Goal: Task Accomplishment & Management: Use online tool/utility

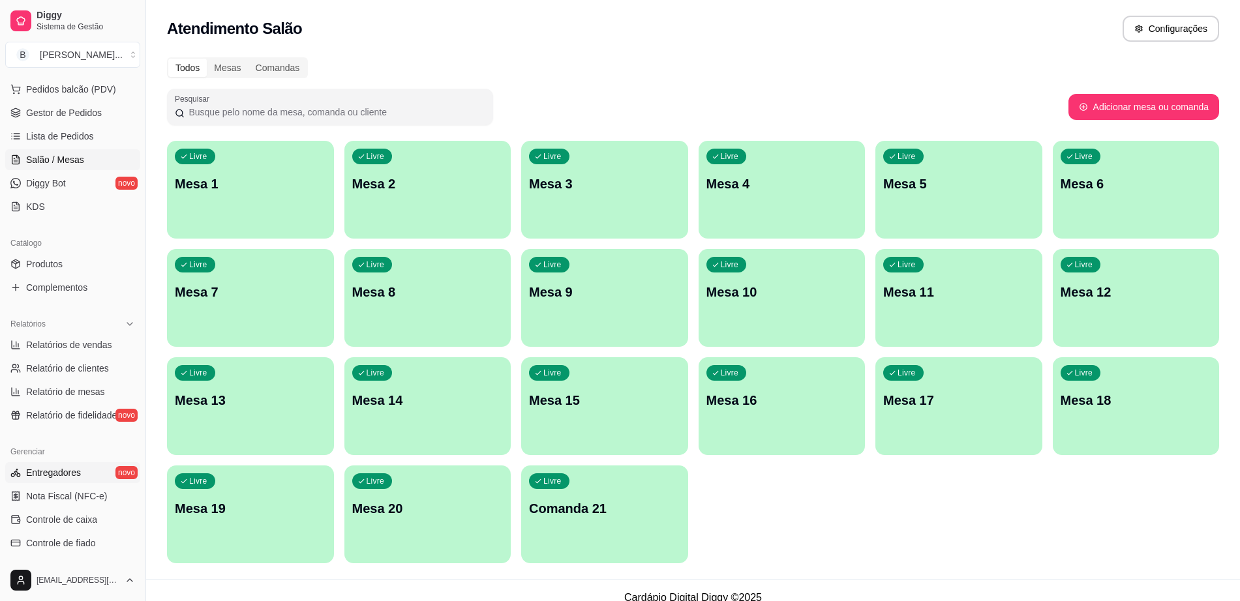
scroll to position [245, 0]
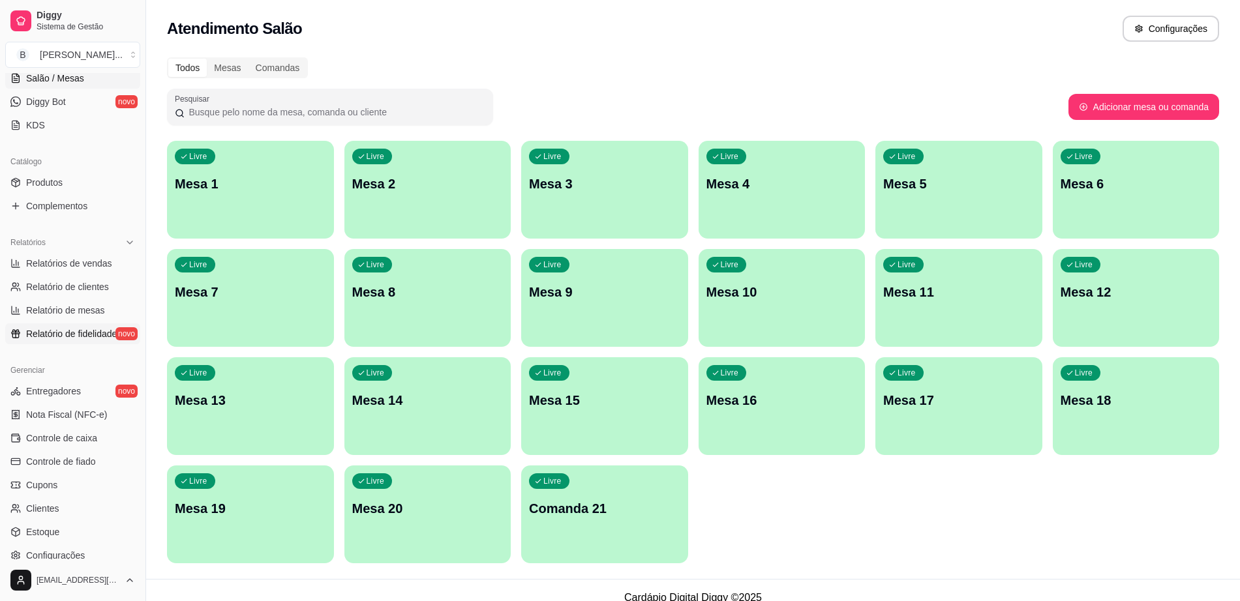
click at [98, 339] on span "Relatório de fidelidade" at bounding box center [71, 333] width 91 height 13
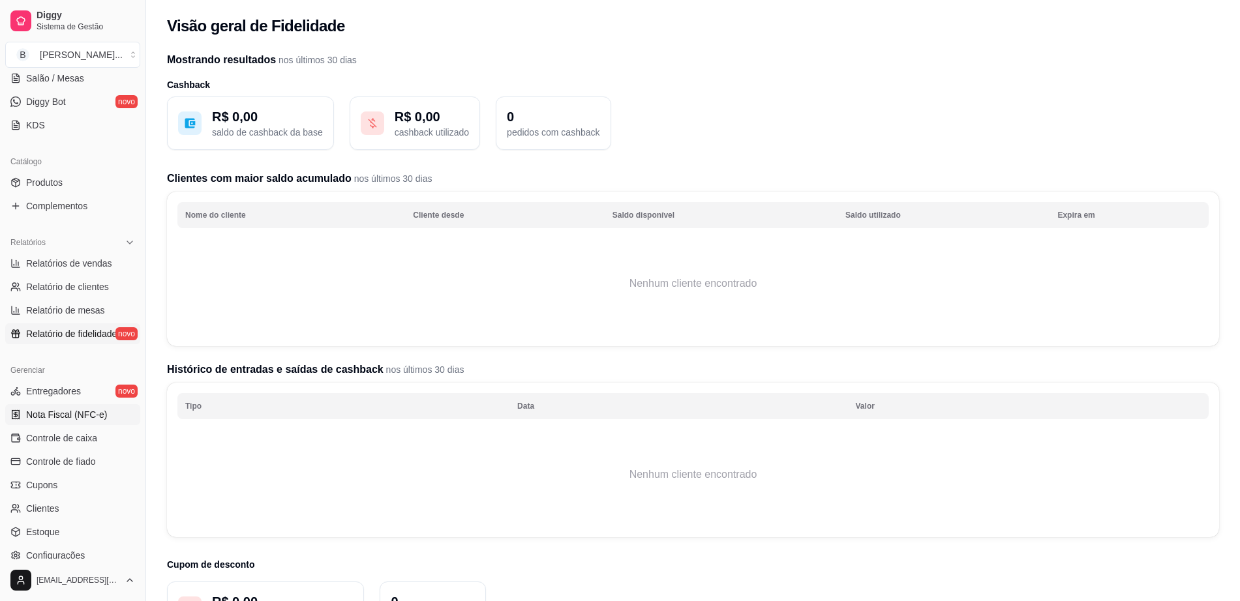
click at [97, 423] on link "Nota Fiscal (NFC-e)" at bounding box center [72, 414] width 135 height 21
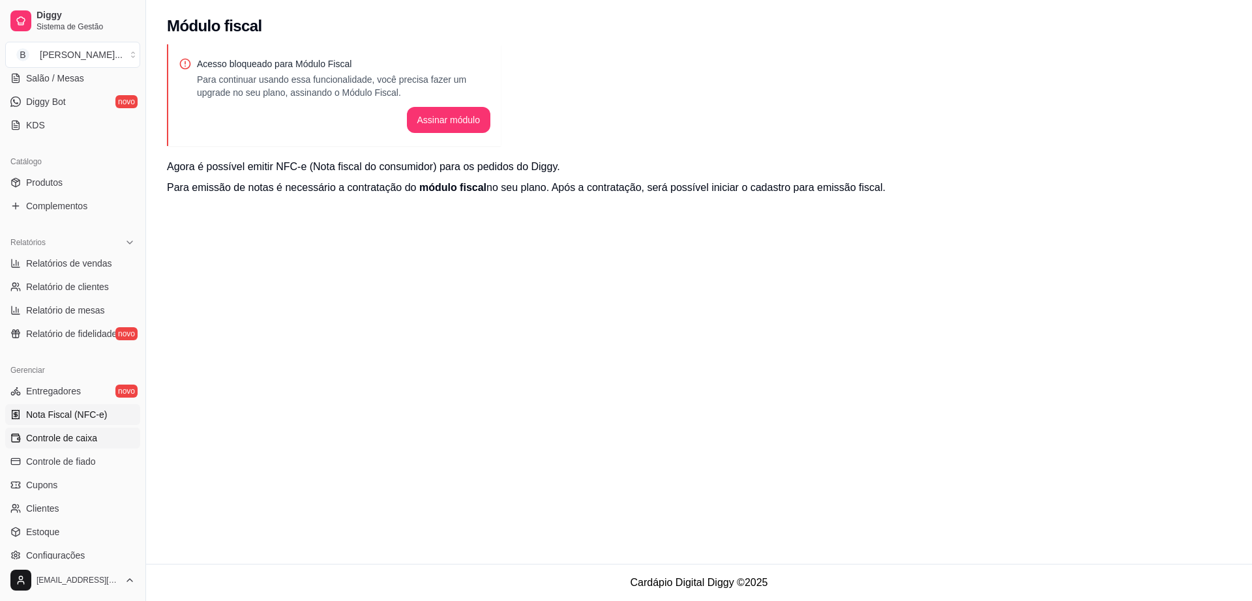
click at [93, 444] on span "Controle de caixa" at bounding box center [61, 438] width 71 height 13
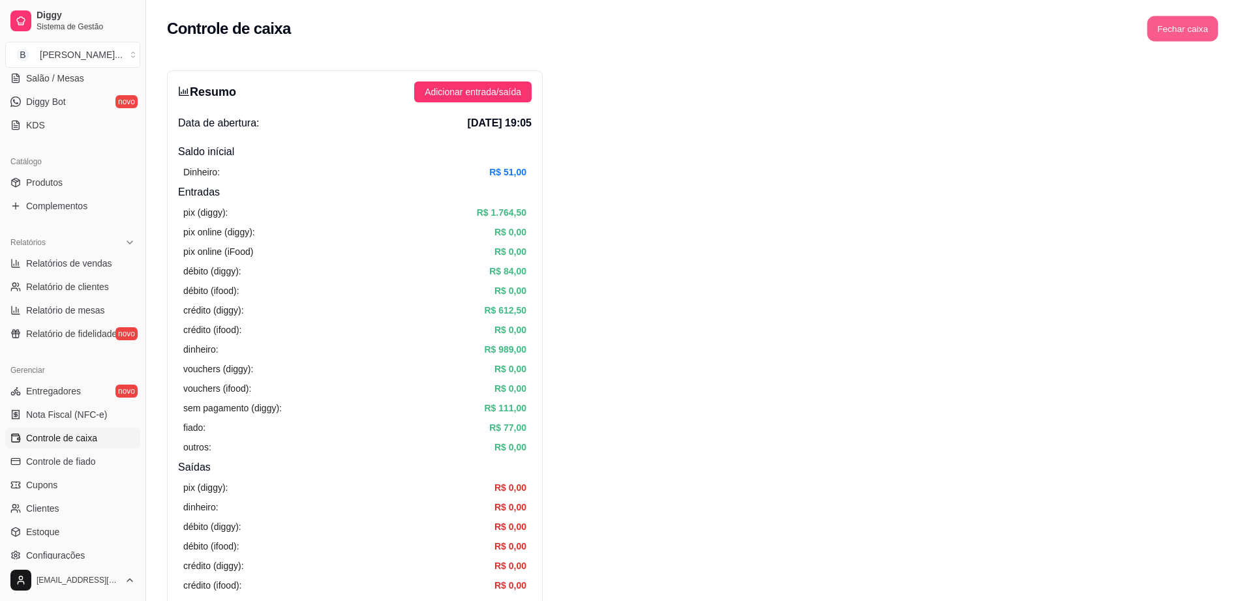
click at [1188, 25] on button "Fechar caixa" at bounding box center [1182, 28] width 71 height 25
click at [1223, 109] on span "Sim" at bounding box center [1219, 116] width 16 height 14
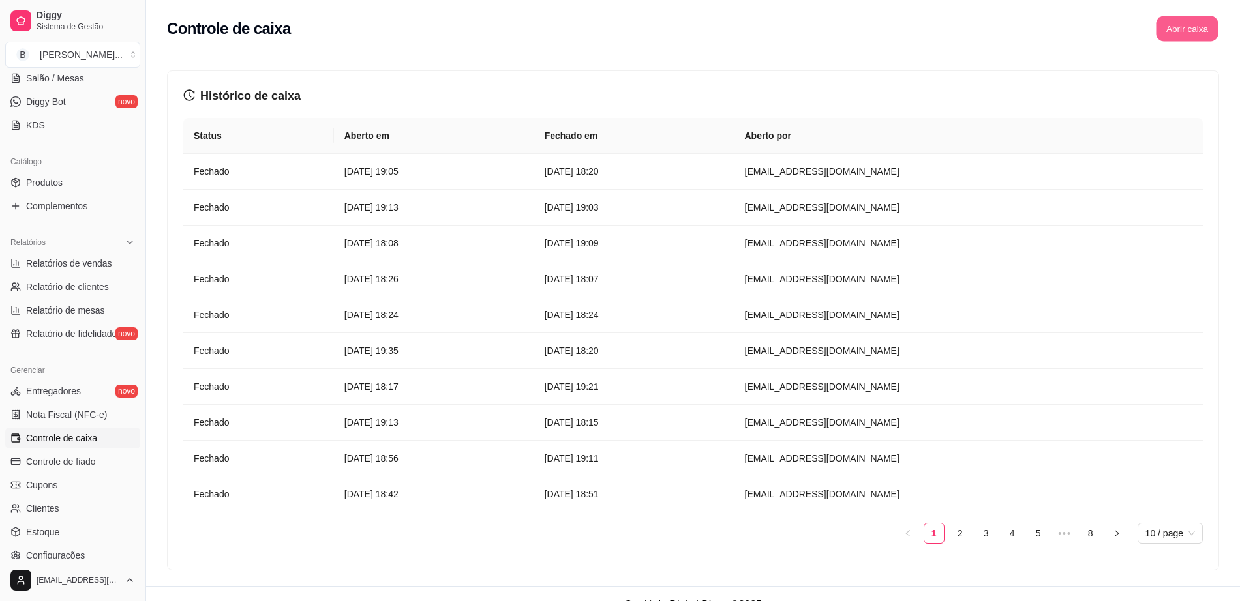
click at [1167, 31] on button "Abrir caixa" at bounding box center [1187, 28] width 62 height 25
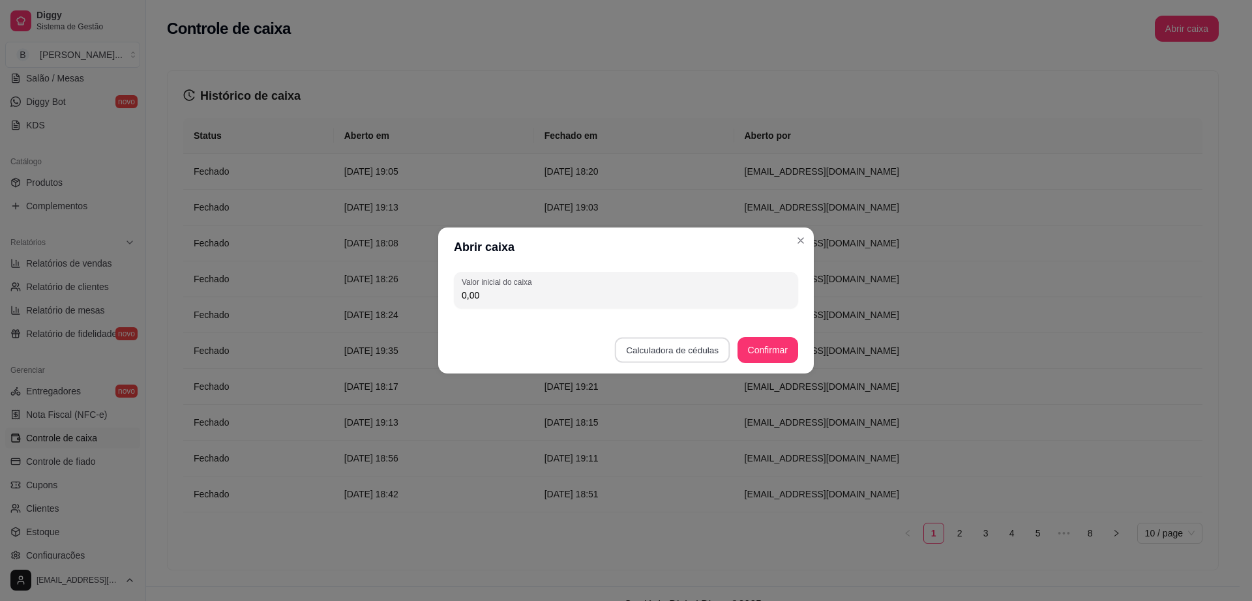
click at [662, 348] on button "Calculadora de cédulas" at bounding box center [672, 350] width 115 height 25
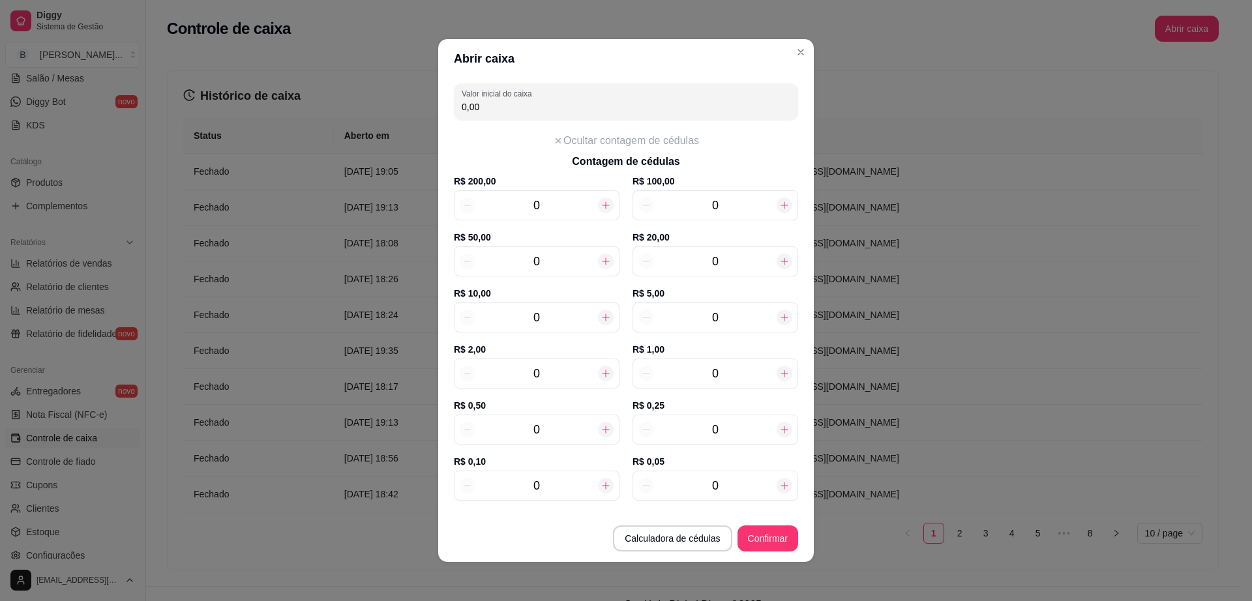
click at [600, 369] on div at bounding box center [606, 374] width 16 height 16
type input "2,00"
type input "1"
click at [601, 370] on icon at bounding box center [606, 373] width 10 height 10
type input "4,00"
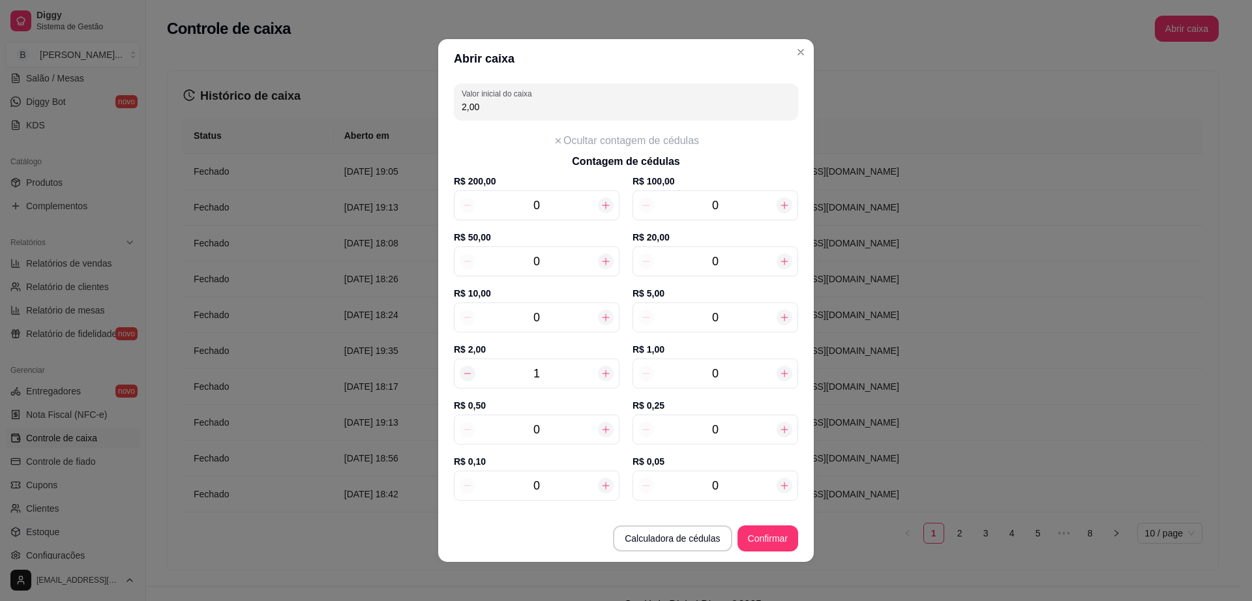
type input "2"
click at [601, 370] on icon at bounding box center [606, 373] width 10 height 10
type input "6,00"
type input "3"
click at [601, 370] on icon at bounding box center [606, 373] width 10 height 10
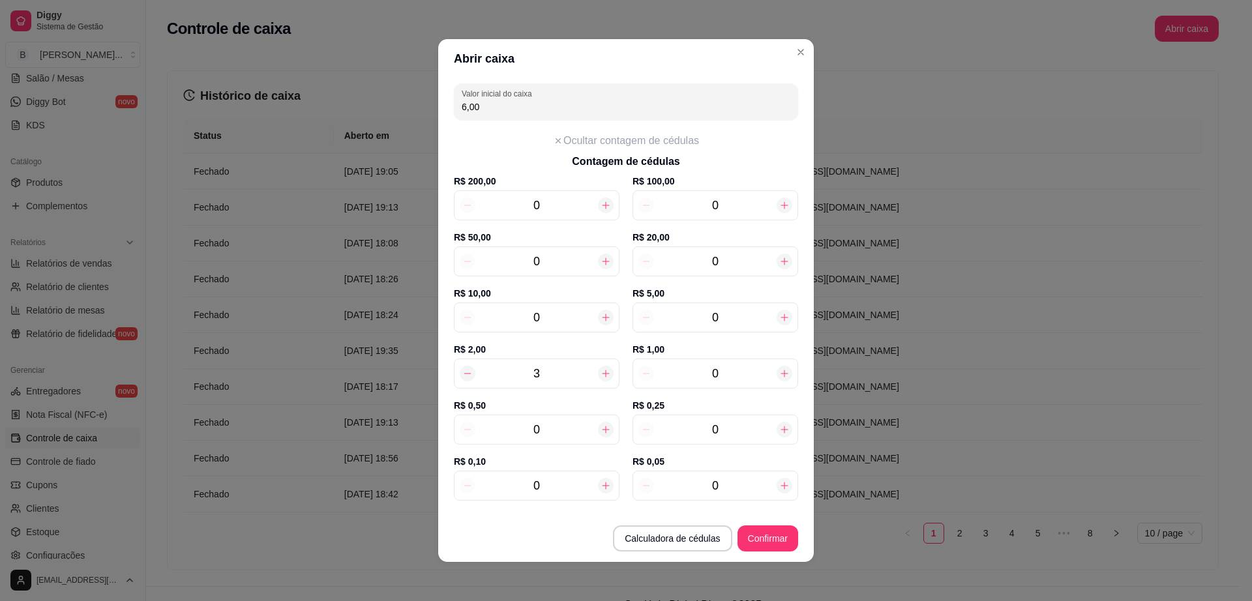
type input "8,00"
type input "4"
click at [601, 371] on icon at bounding box center [606, 373] width 10 height 10
type input "10,00"
type input "5"
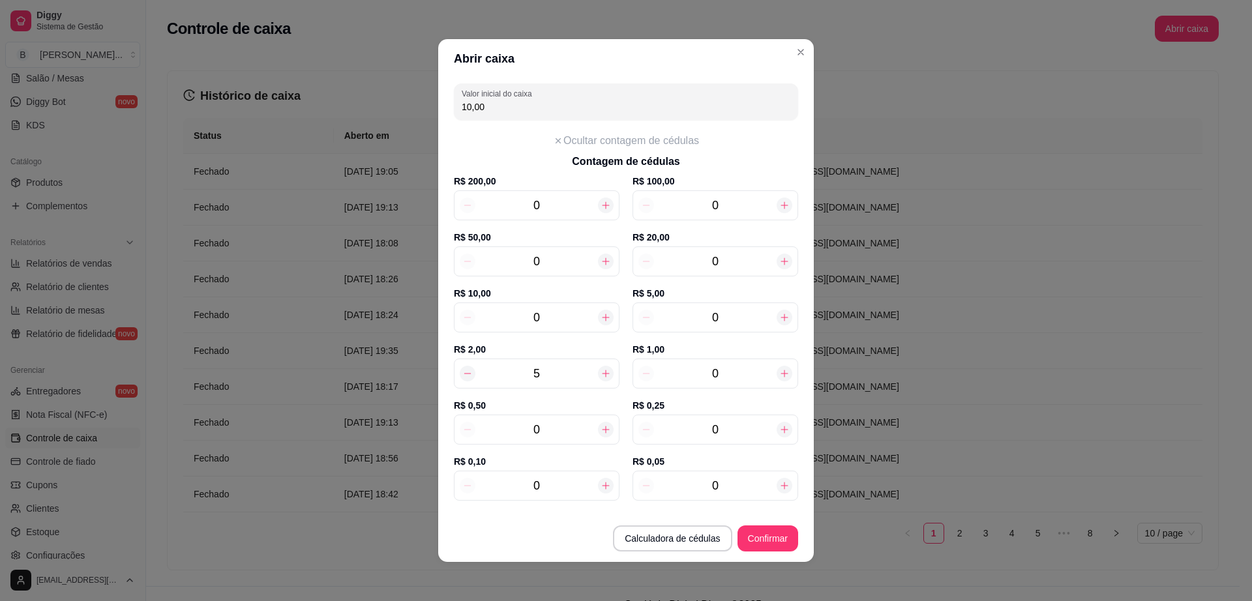
click at [601, 371] on icon at bounding box center [606, 373] width 10 height 10
type input "12,00"
type input "6"
click at [601, 371] on icon at bounding box center [606, 373] width 10 height 10
type input "14,00"
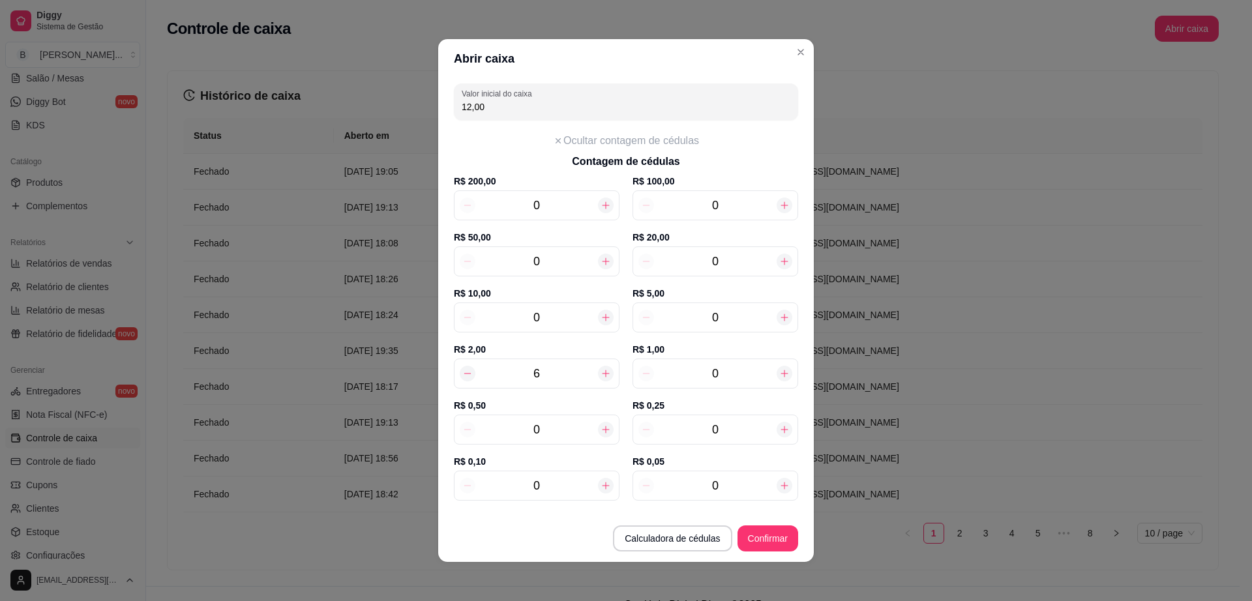
type input "7"
click at [601, 371] on icon at bounding box center [606, 373] width 10 height 10
type input "16,00"
type input "8"
click at [601, 371] on icon at bounding box center [606, 373] width 10 height 10
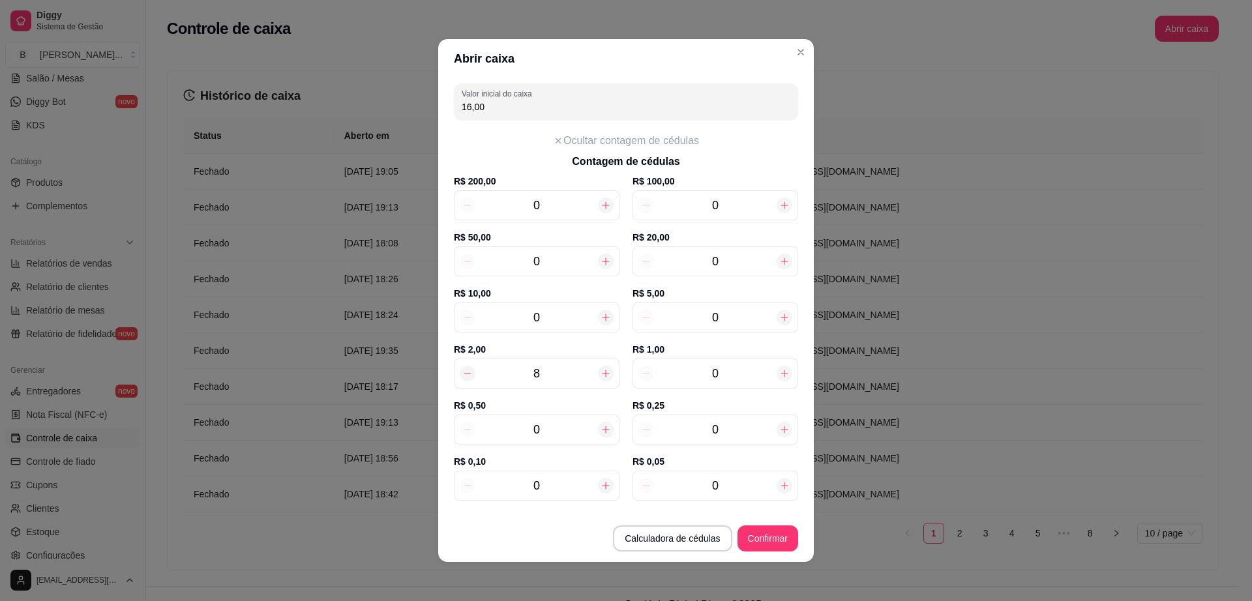
type input "18,00"
type input "9"
click at [599, 317] on div at bounding box center [606, 318] width 16 height 16
type input "28,00"
type input "1"
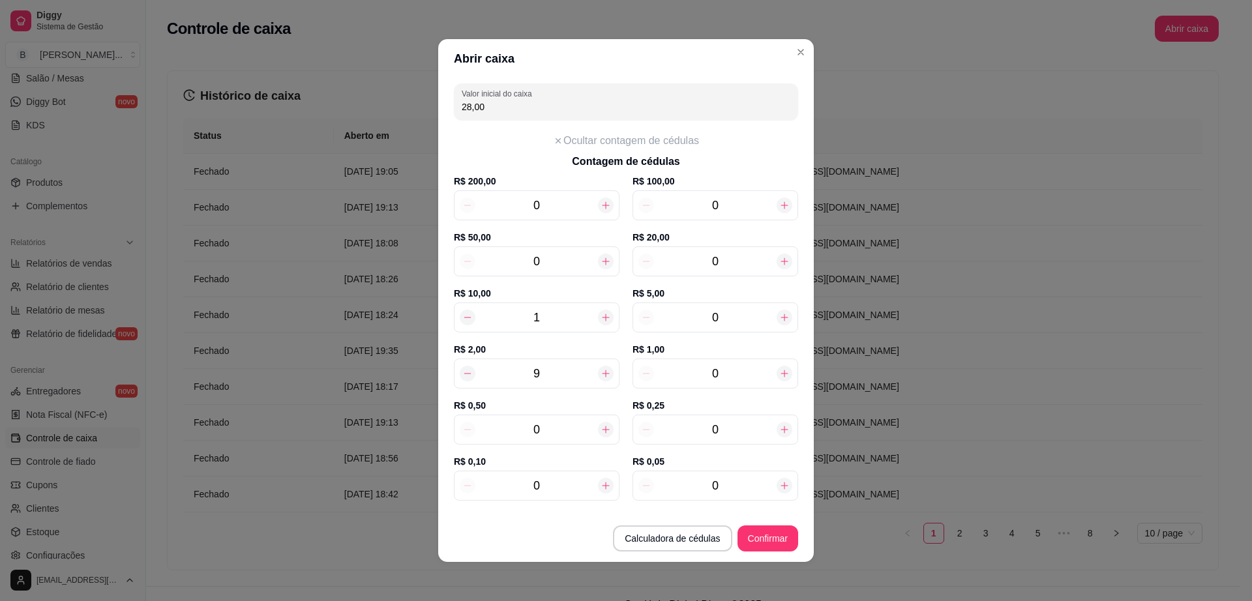
click at [599, 317] on div at bounding box center [606, 318] width 16 height 16
type input "38,00"
type input "2"
click at [599, 317] on div at bounding box center [606, 318] width 16 height 16
type input "48,00"
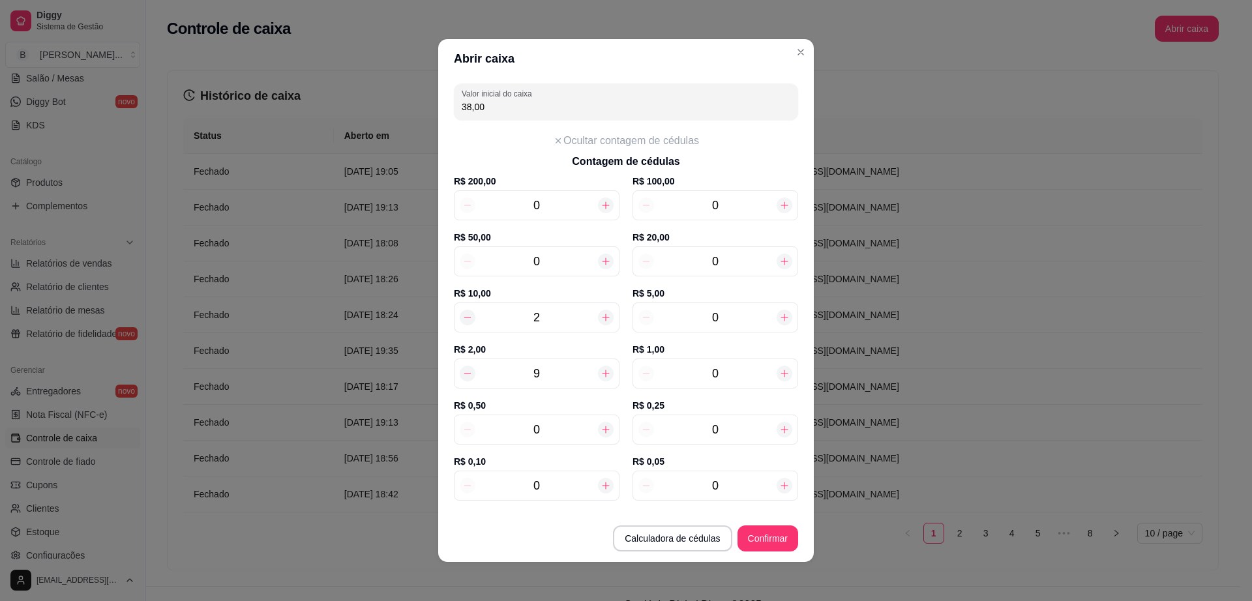
type input "3"
click at [599, 317] on div at bounding box center [606, 318] width 16 height 16
type input "58,00"
type input "4"
click at [599, 317] on div at bounding box center [606, 318] width 16 height 16
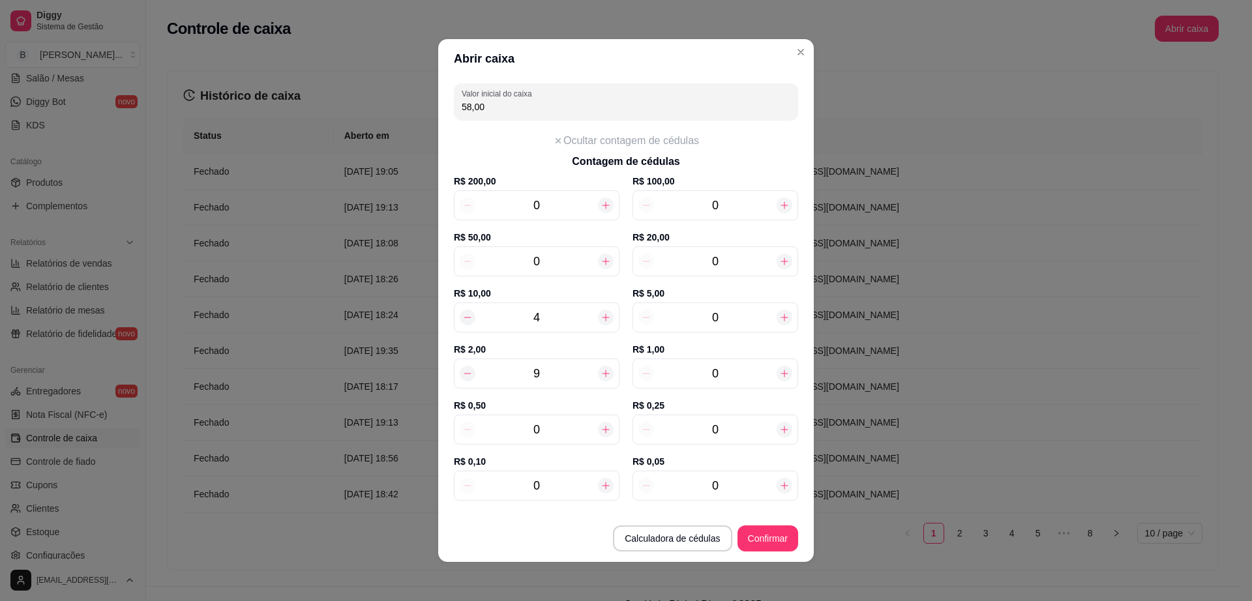
type input "68,00"
type input "5"
click at [777, 311] on div at bounding box center [785, 318] width 16 height 16
type input "73,00"
type input "1"
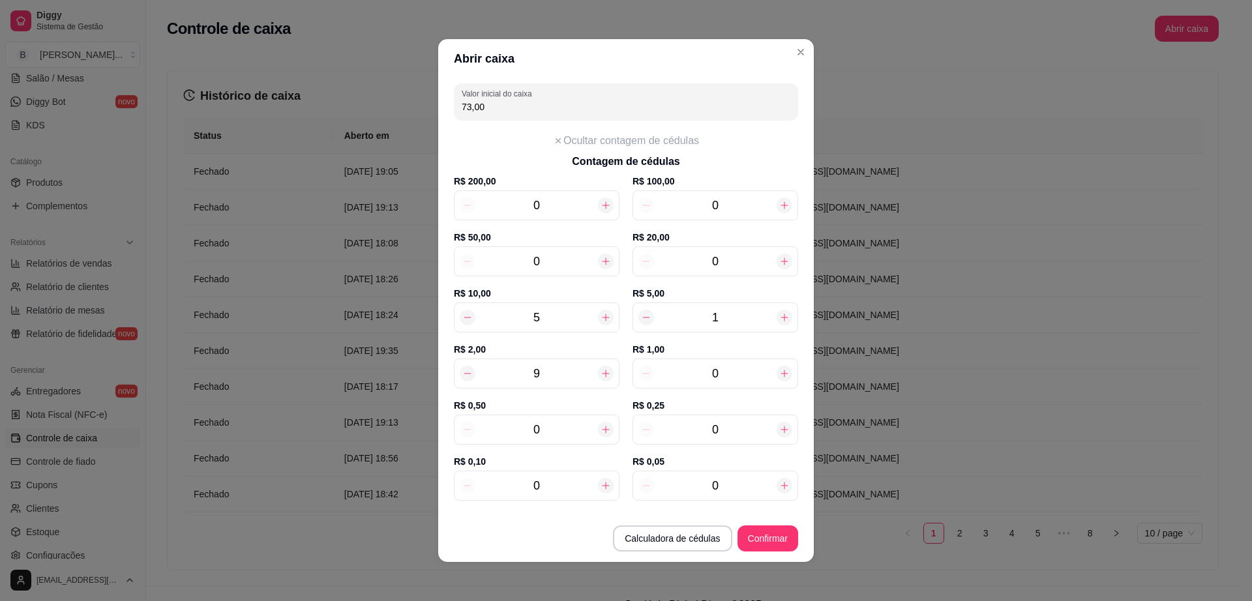
click at [777, 311] on div at bounding box center [785, 318] width 16 height 16
type input "78,00"
type input "2"
click at [777, 311] on div at bounding box center [785, 318] width 16 height 16
type input "83,00"
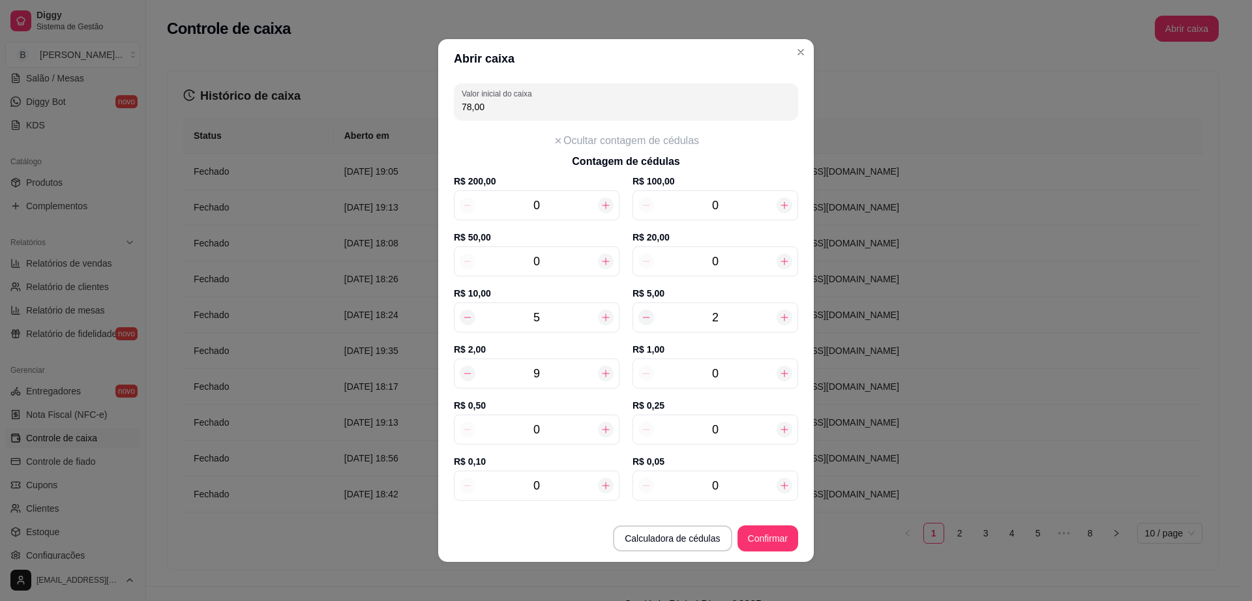
type input "3"
click at [781, 262] on icon at bounding box center [784, 261] width 7 height 7
type input "103,00"
type input "1"
click at [773, 545] on button "Confirmar" at bounding box center [768, 539] width 61 height 26
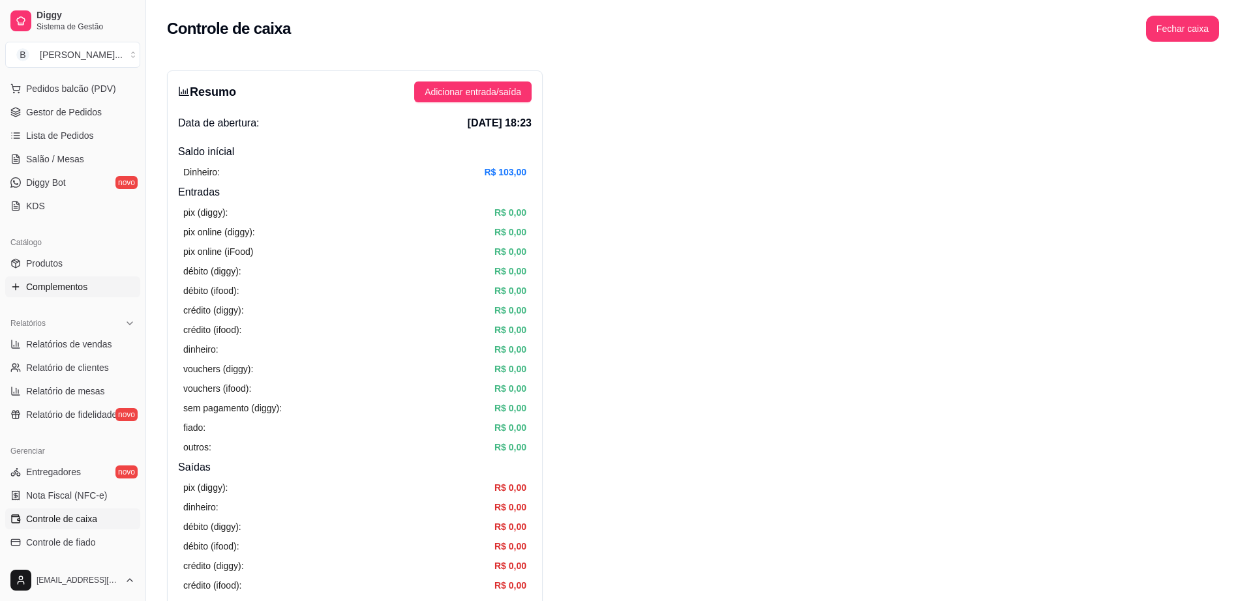
scroll to position [82, 0]
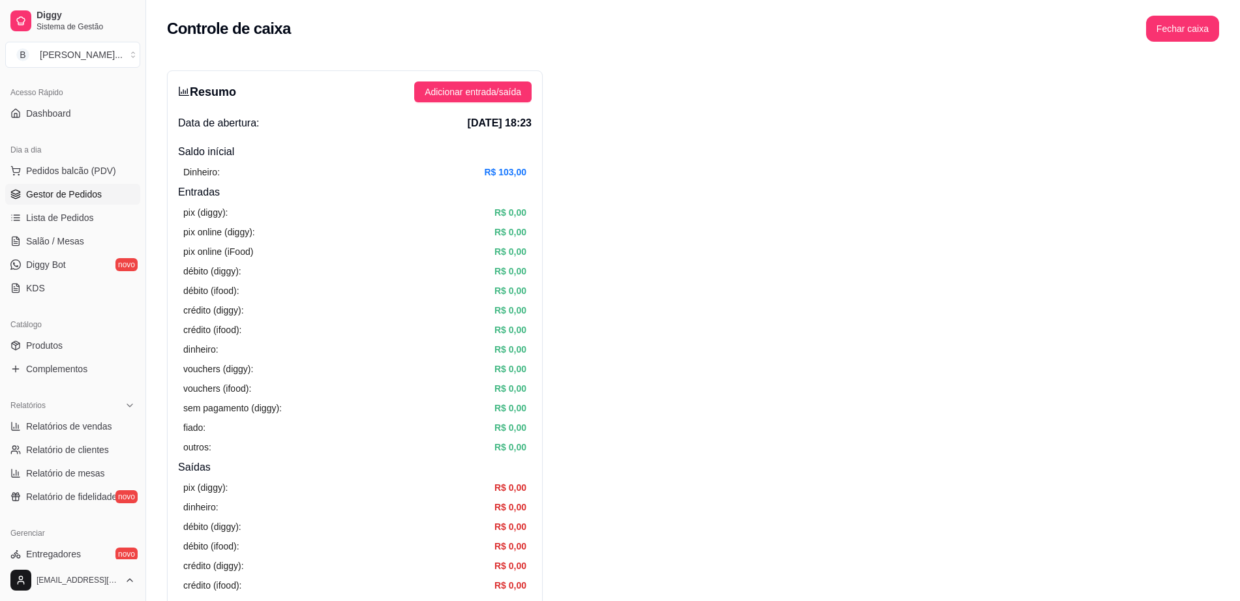
click at [83, 197] on span "Gestor de Pedidos" at bounding box center [64, 194] width 76 height 13
